Goal: Task Accomplishment & Management: Use online tool/utility

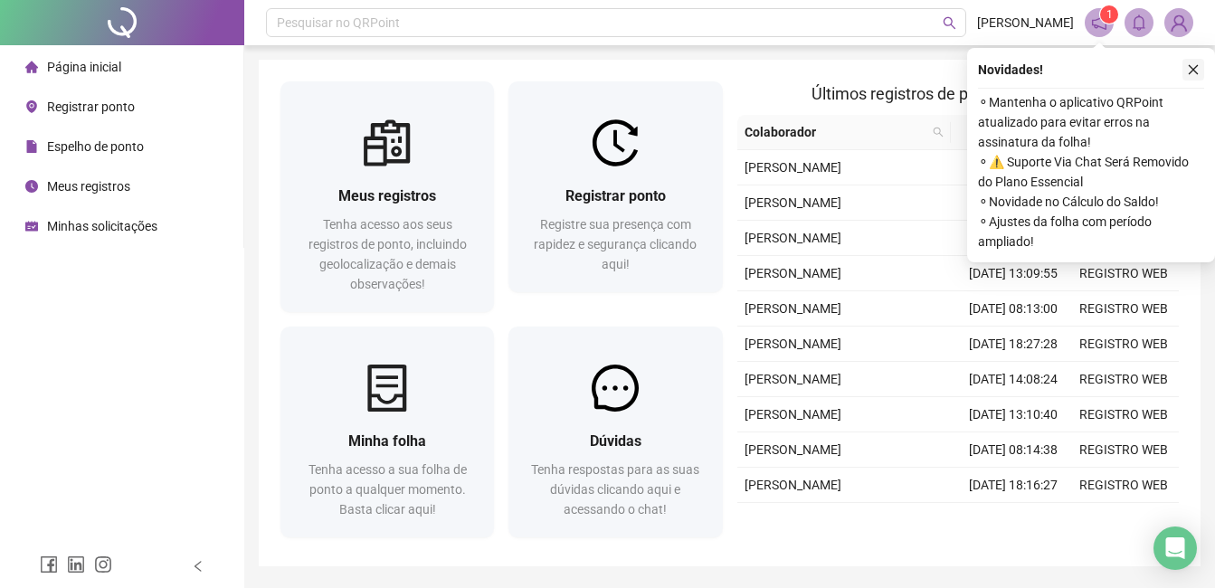
click at [1192, 68] on icon "close" at bounding box center [1194, 70] width 10 height 10
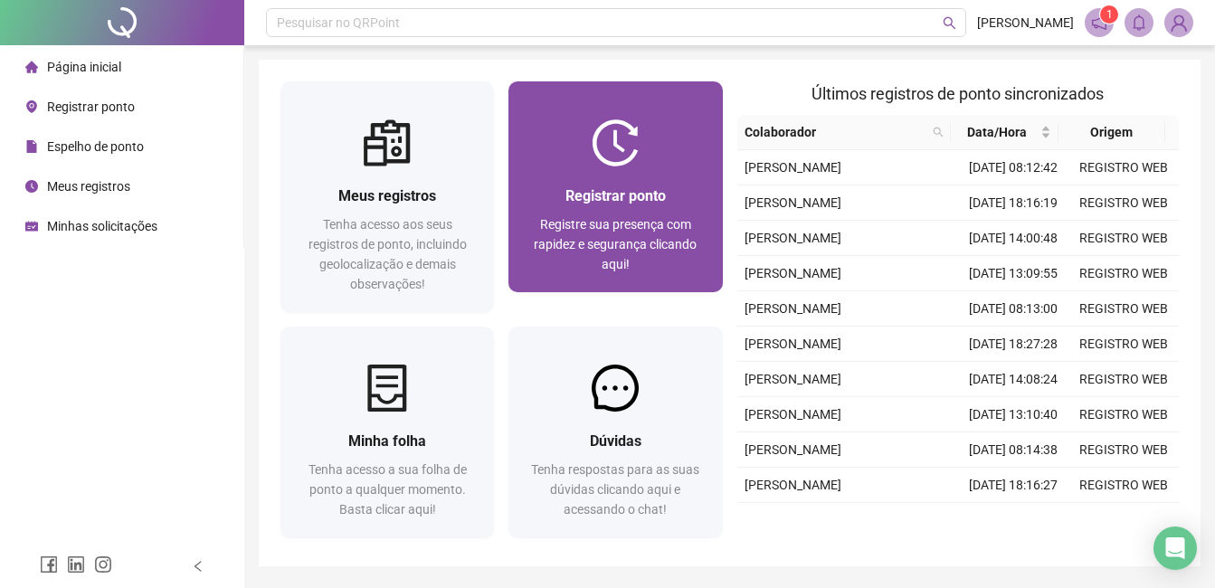
click at [535, 178] on div "Registrar ponto Registre sua presença com rapidez e segurança clicando aqui!" at bounding box center [616, 229] width 214 height 126
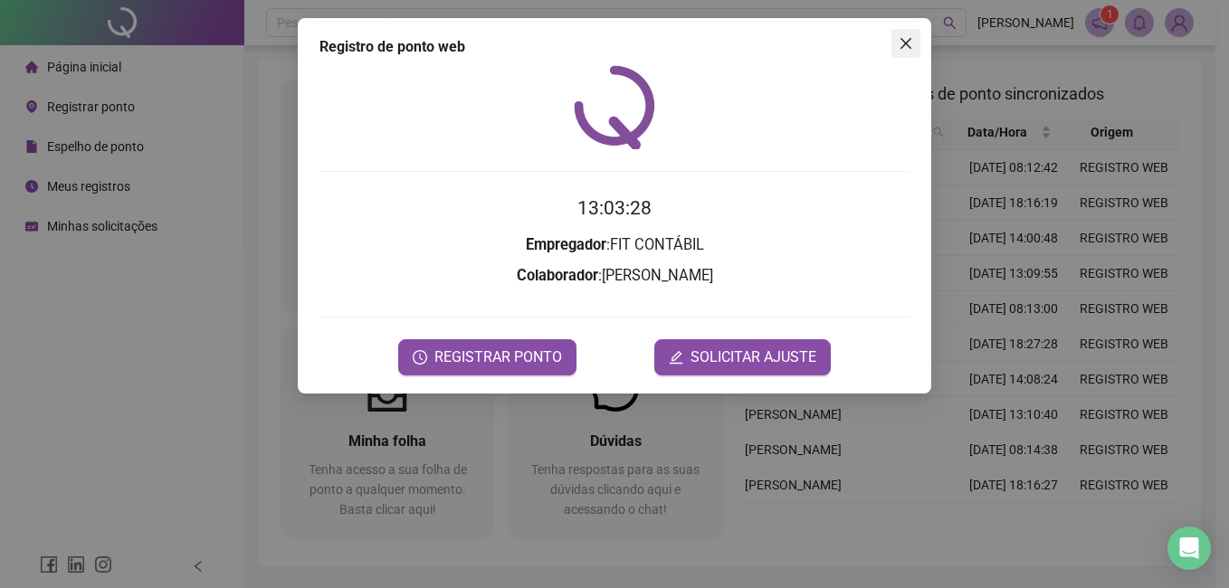
click at [914, 43] on span "Close" at bounding box center [905, 43] width 29 height 14
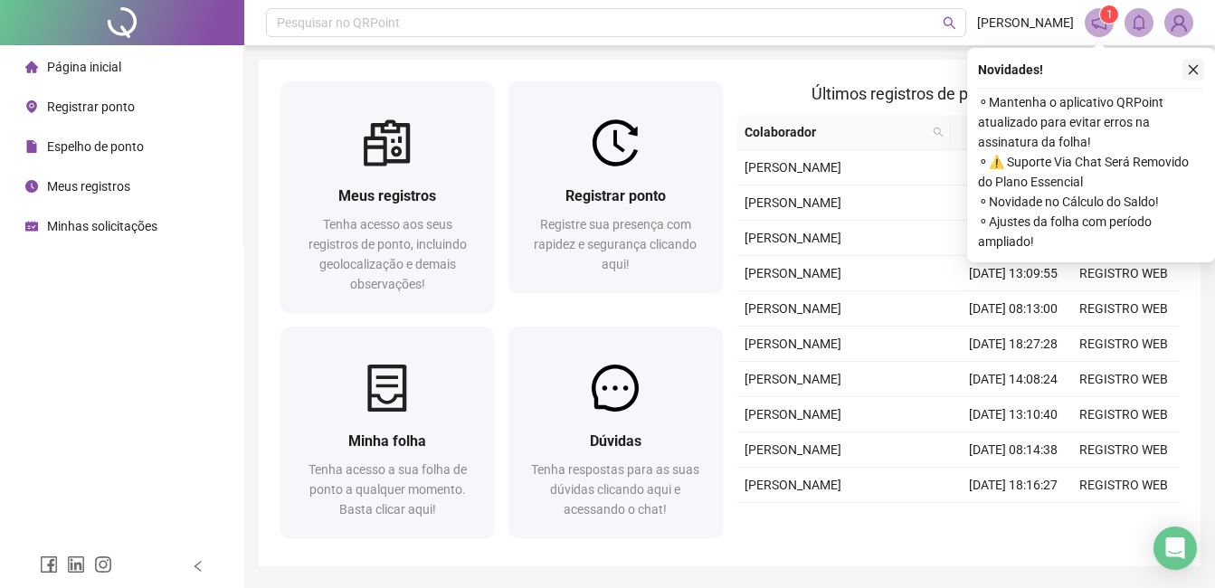
click at [1192, 65] on icon "close" at bounding box center [1193, 69] width 13 height 13
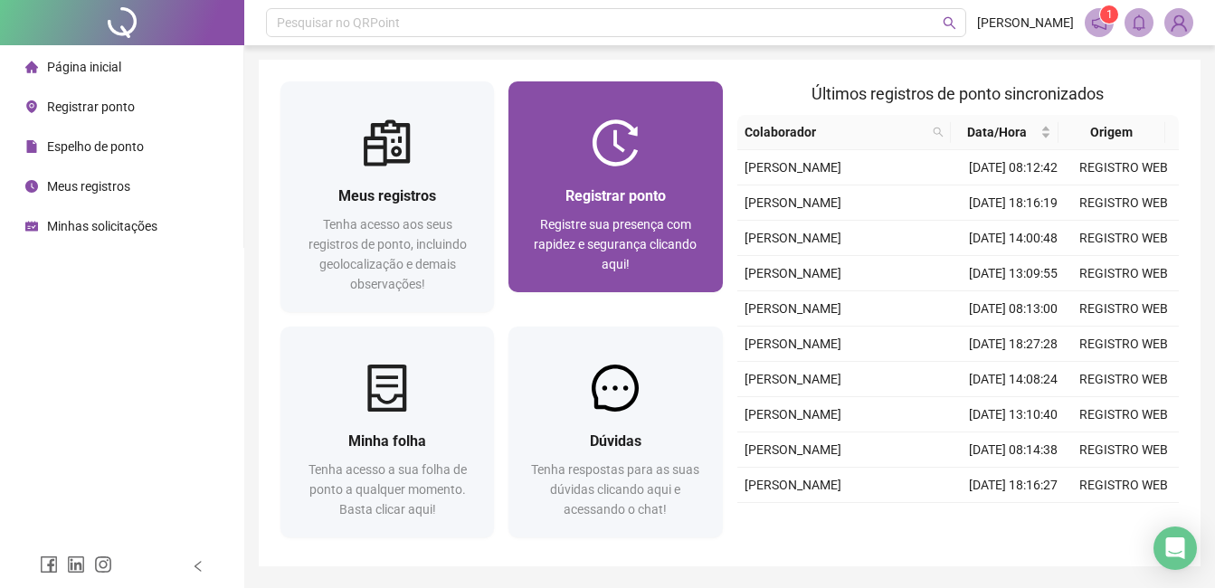
click at [637, 175] on div "Registrar ponto Registre sua presença com rapidez e segurança clicando aqui!" at bounding box center [616, 229] width 214 height 126
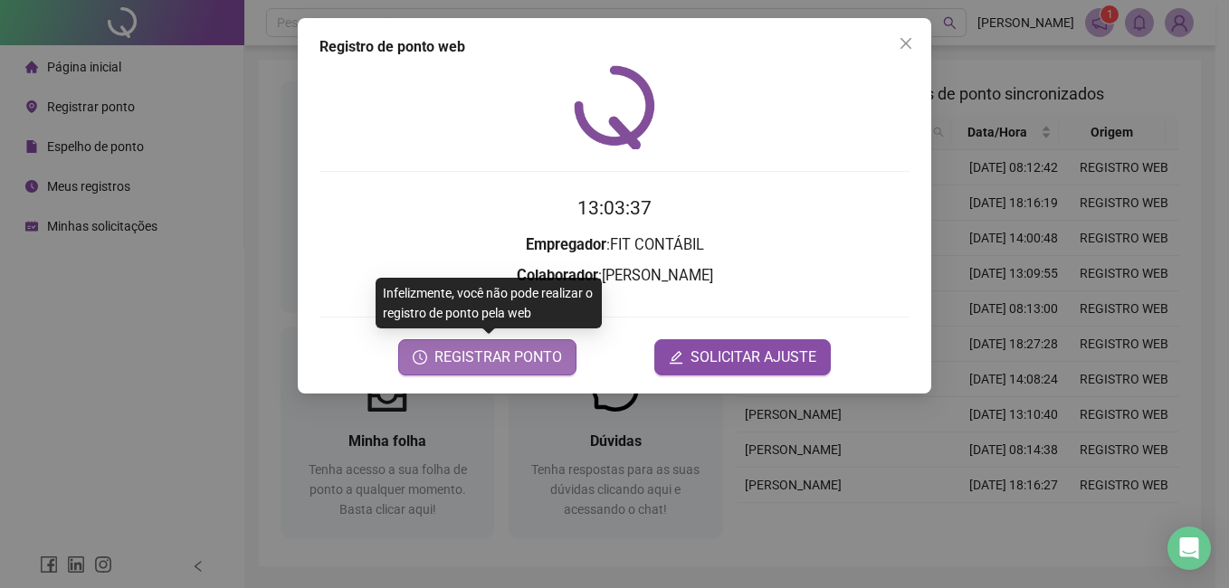
click at [503, 360] on span "REGISTRAR PONTO" at bounding box center [498, 358] width 128 height 22
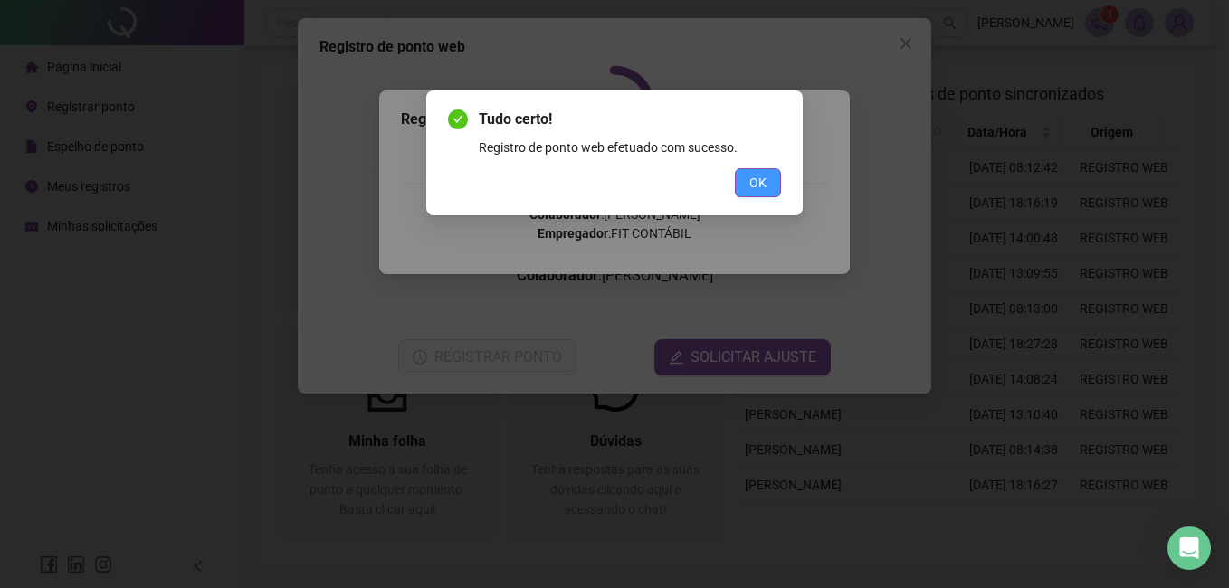
click at [759, 185] on span "OK" at bounding box center [757, 183] width 17 height 20
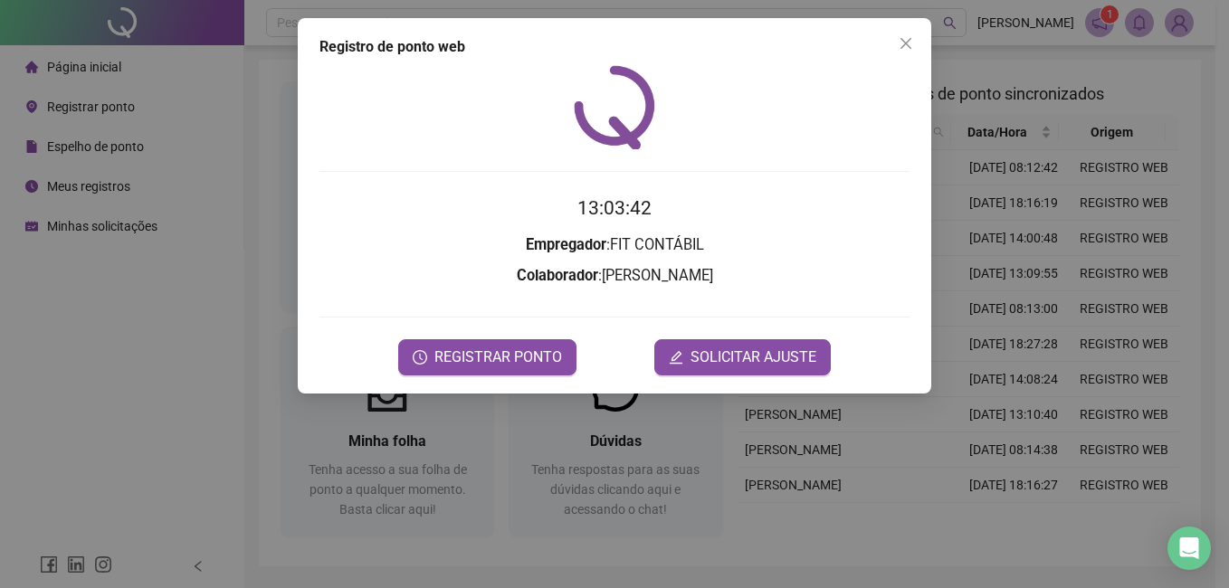
click at [909, 40] on icon "close" at bounding box center [905, 43] width 11 height 11
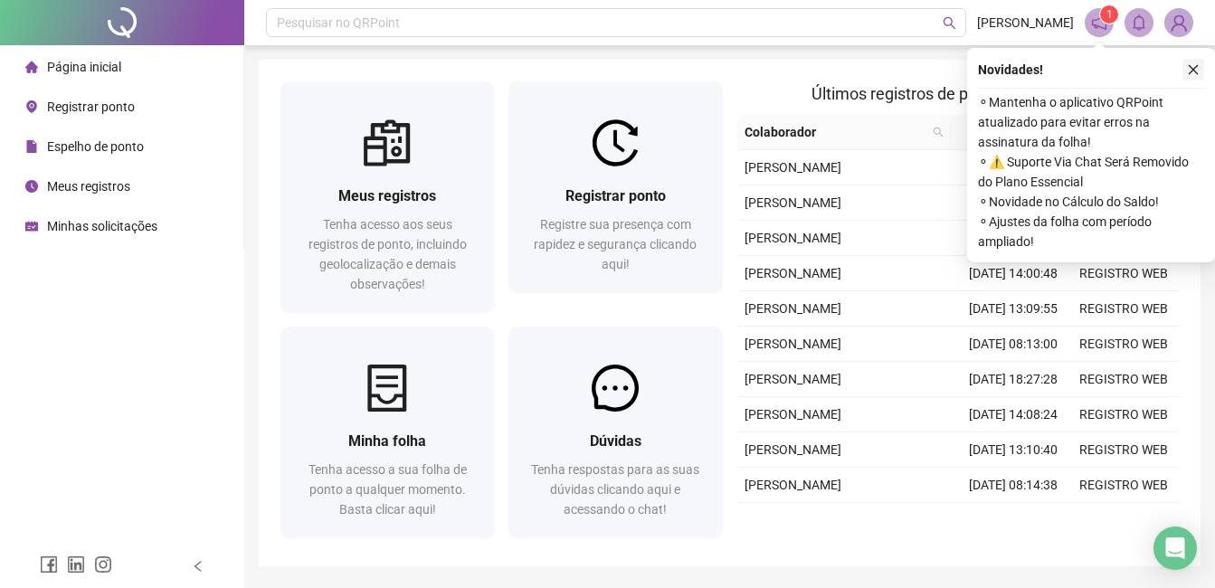
click at [1190, 62] on button "button" at bounding box center [1194, 70] width 22 height 22
